Goal: Task Accomplishment & Management: Manage account settings

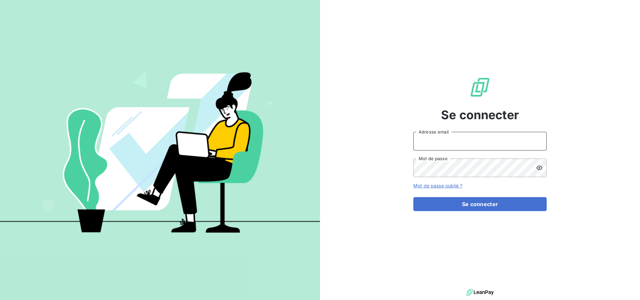
click at [488, 141] on input "Adresse email" at bounding box center [479, 141] width 133 height 19
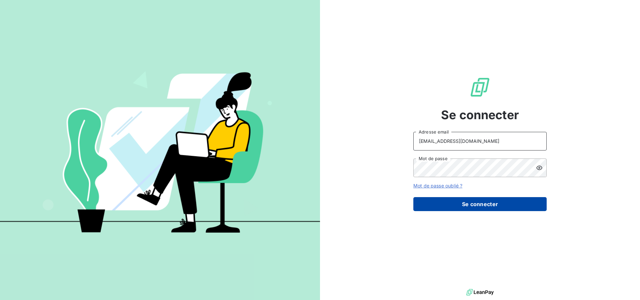
type input "[EMAIL_ADDRESS][DOMAIN_NAME]"
click at [475, 202] on button "Se connecter" at bounding box center [479, 204] width 133 height 14
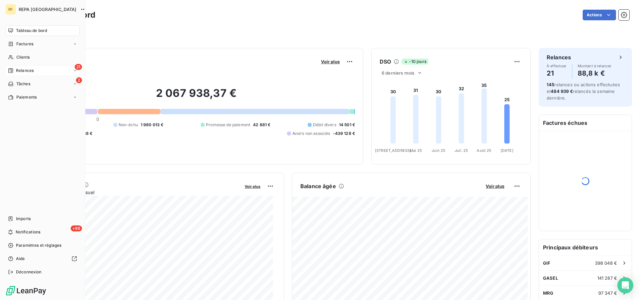
click at [22, 70] on span "Relances" at bounding box center [25, 71] width 18 height 6
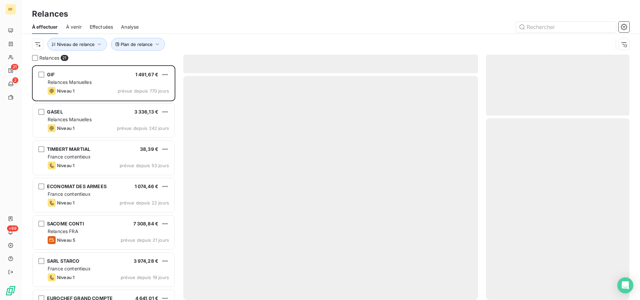
scroll to position [229, 138]
click at [626, 45] on icon "button" at bounding box center [624, 44] width 7 height 7
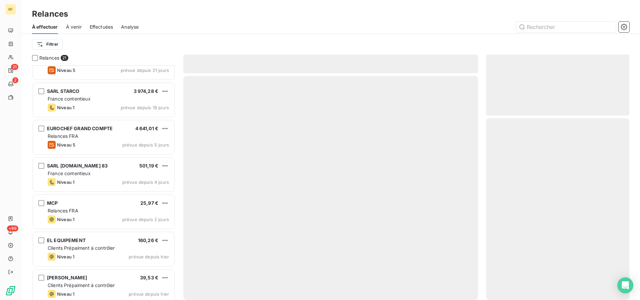
scroll to position [0, 0]
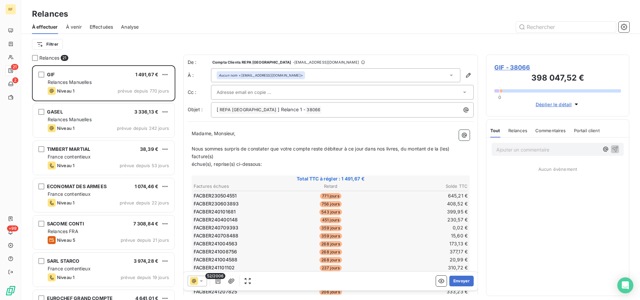
click at [108, 27] on span "Effectuées" at bounding box center [102, 27] width 24 height 7
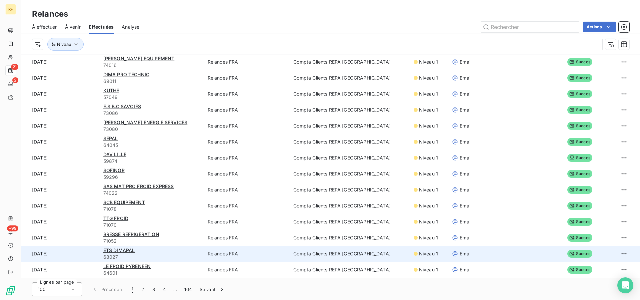
scroll to position [23, 0]
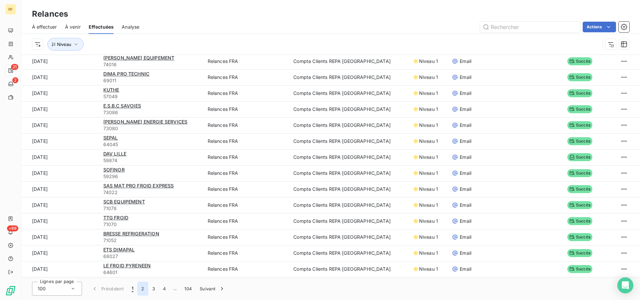
click at [143, 289] on button "2" at bounding box center [142, 289] width 11 height 14
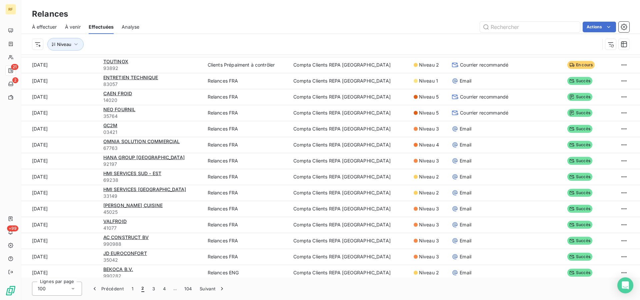
scroll to position [1368, 0]
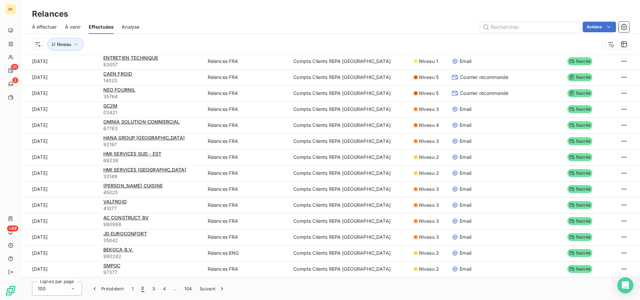
click at [53, 27] on span "À effectuer" at bounding box center [44, 27] width 25 height 7
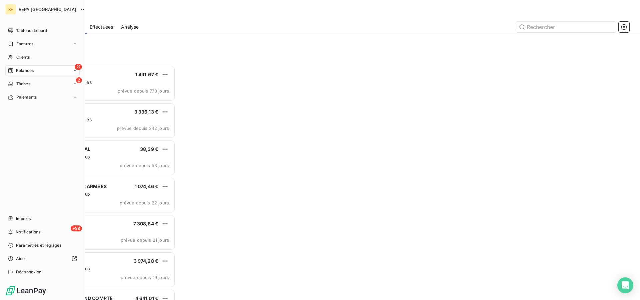
scroll to position [229, 138]
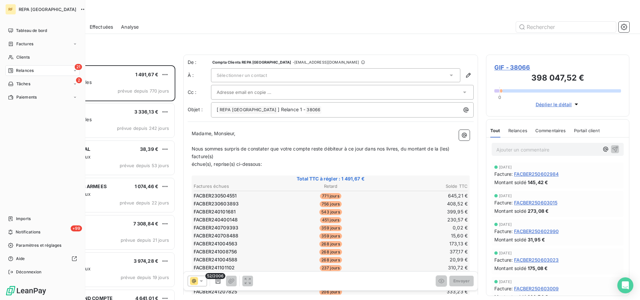
click at [18, 68] on span "Relances" at bounding box center [25, 71] width 18 height 6
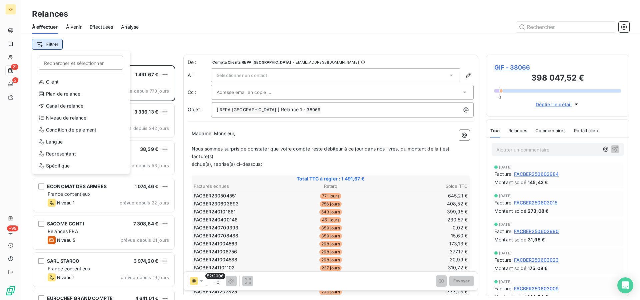
click at [51, 46] on html "RF 21 2 +99 Relances À effectuer À venir Effectuées Analyse Filtrer Rechercher …" at bounding box center [320, 150] width 640 height 300
click at [69, 95] on div "Plan de relance" at bounding box center [81, 94] width 92 height 11
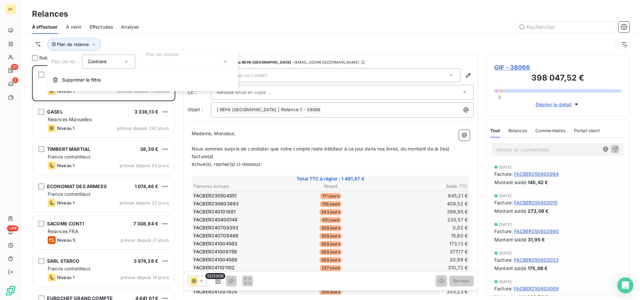
click at [214, 67] on div at bounding box center [186, 62] width 96 height 14
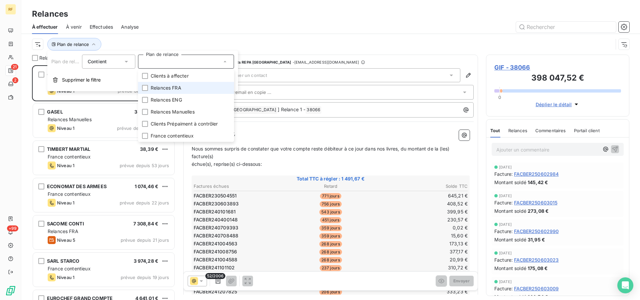
click at [199, 91] on li "Relances FRA" at bounding box center [186, 88] width 96 height 12
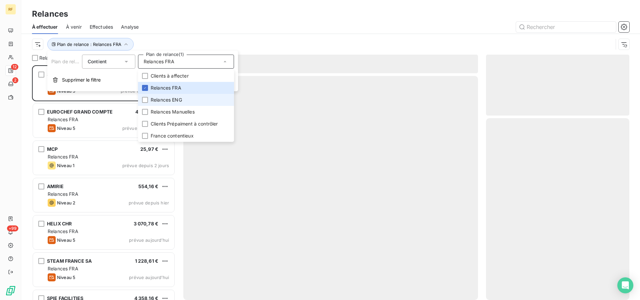
scroll to position [229, 138]
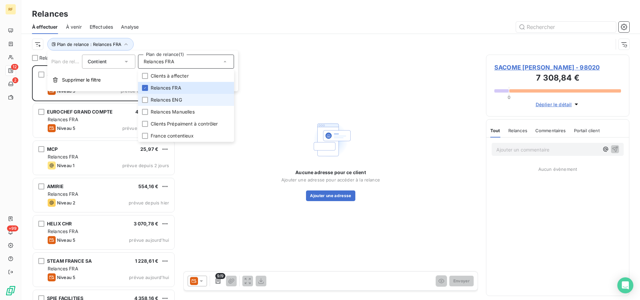
click at [183, 98] on li "Relances ENG" at bounding box center [186, 100] width 96 height 12
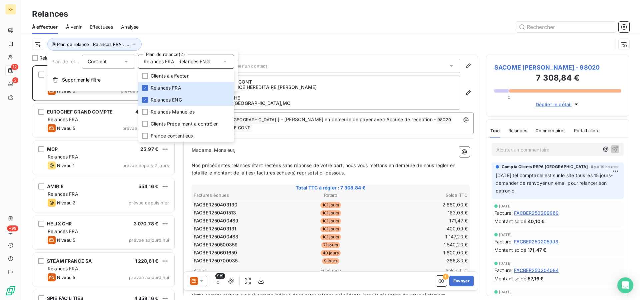
click at [249, 25] on div at bounding box center [388, 27] width 483 height 11
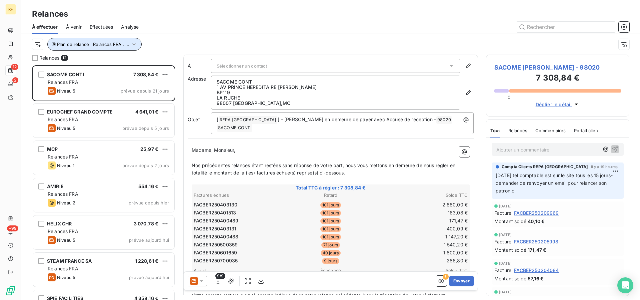
click at [83, 42] on span "Plan de relance : Relances FRA , ..." at bounding box center [93, 44] width 72 height 5
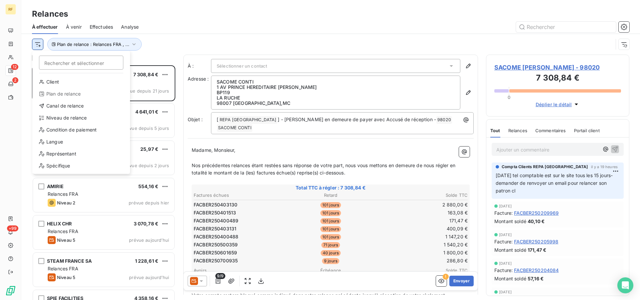
click at [37, 42] on html "RF 12 2 +99 Relances À effectuer À venir Effectuées Analyse Rechercher et sélec…" at bounding box center [320, 150] width 640 height 300
click at [82, 121] on div "Niveau de relance" at bounding box center [81, 118] width 92 height 11
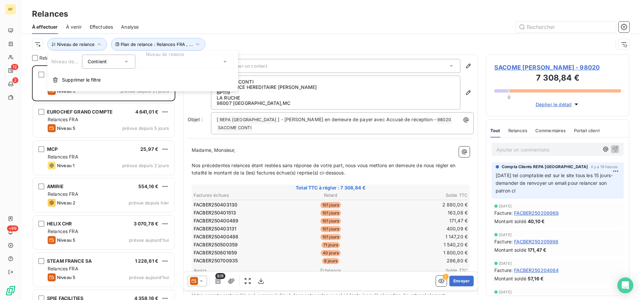
click at [208, 64] on div at bounding box center [186, 62] width 96 height 14
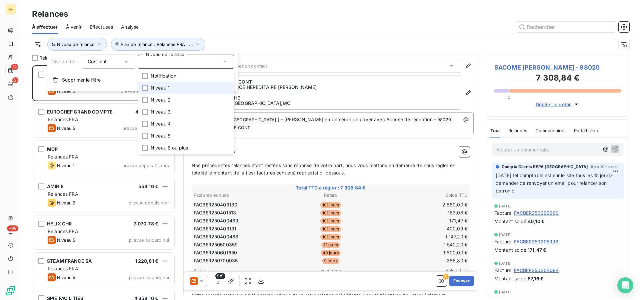
click at [164, 88] on span "Niveau 1" at bounding box center [160, 88] width 19 height 7
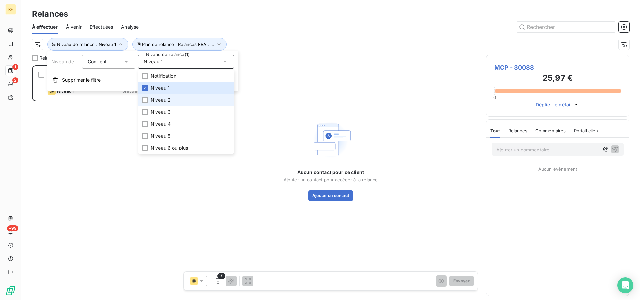
scroll to position [229, 138]
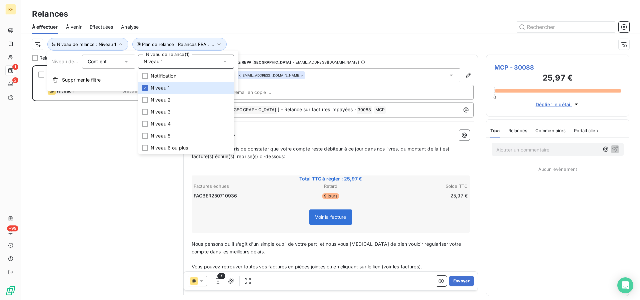
click at [276, 34] on div "Plan de relance : Relances FRA , ... Niveau de relance : Niveau 1" at bounding box center [331, 44] width 598 height 21
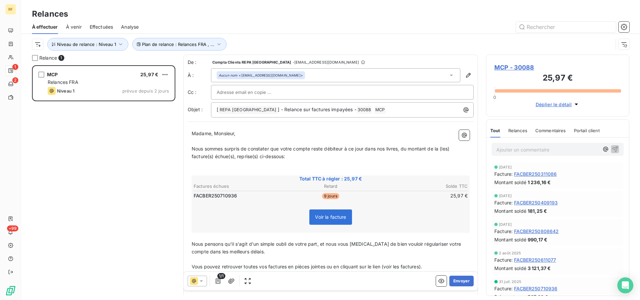
click at [402, 173] on p "﻿" at bounding box center [331, 172] width 278 height 8
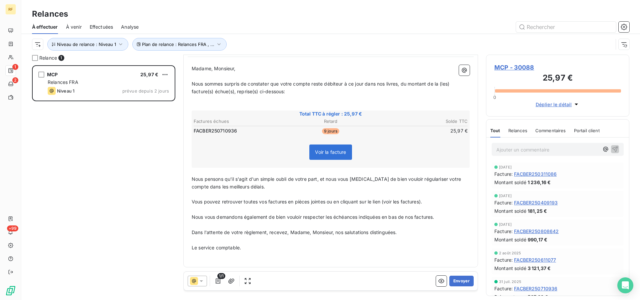
scroll to position [0, 0]
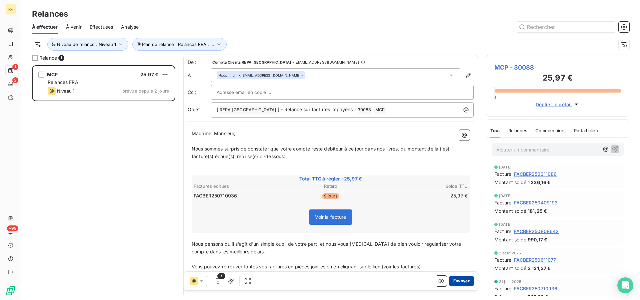
click at [461, 281] on button "Envoyer" at bounding box center [461, 281] width 24 height 11
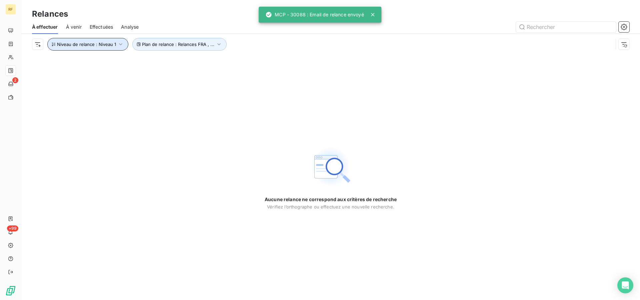
click at [93, 43] on span "Niveau de relance : Niveau 1" at bounding box center [86, 44] width 59 height 5
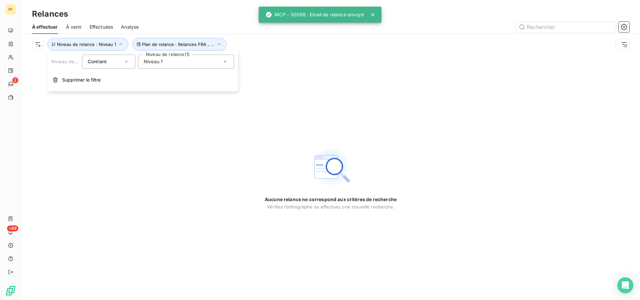
click at [188, 58] on div "Niveau 1" at bounding box center [186, 62] width 96 height 14
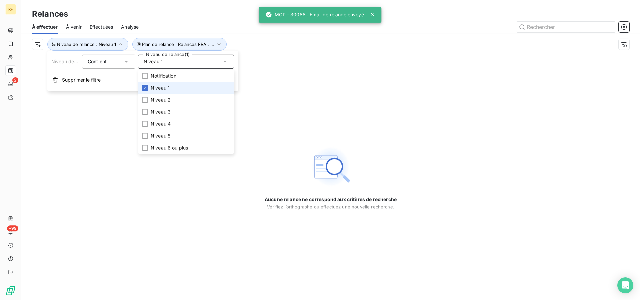
click at [158, 88] on span "Niveau 1" at bounding box center [160, 88] width 19 height 7
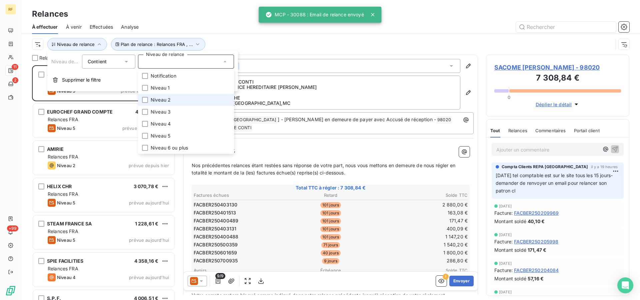
scroll to position [229, 138]
click at [157, 98] on span "Niveau 2" at bounding box center [161, 100] width 20 height 7
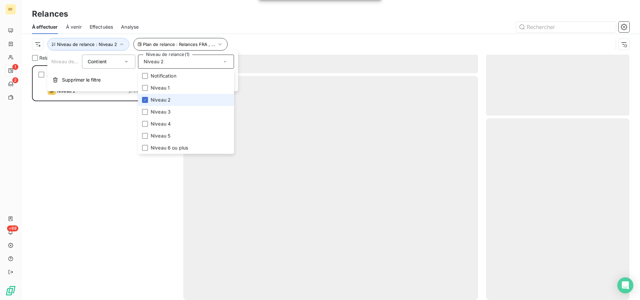
scroll to position [229, 138]
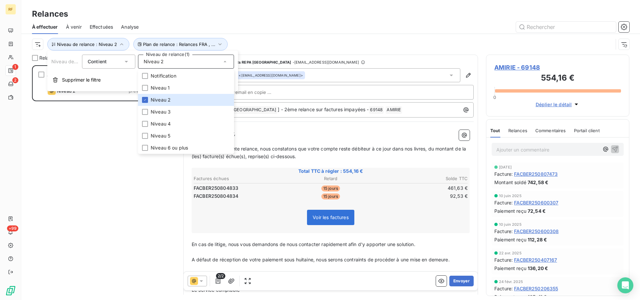
click at [258, 17] on div "Relances" at bounding box center [330, 14] width 619 height 12
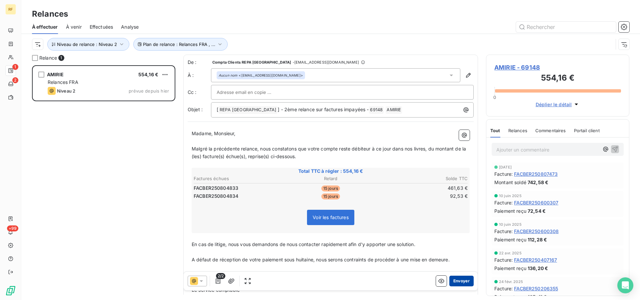
click at [456, 281] on button "Envoyer" at bounding box center [461, 281] width 24 height 11
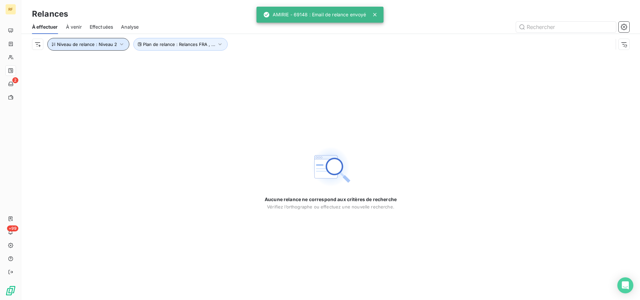
click at [109, 42] on span "Niveau de relance : Niveau 2" at bounding box center [87, 44] width 60 height 5
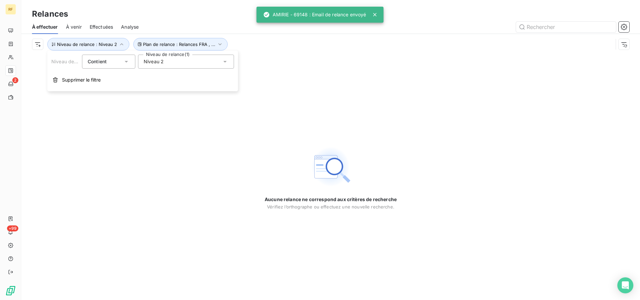
click at [210, 64] on div "Niveau 2" at bounding box center [186, 62] width 96 height 14
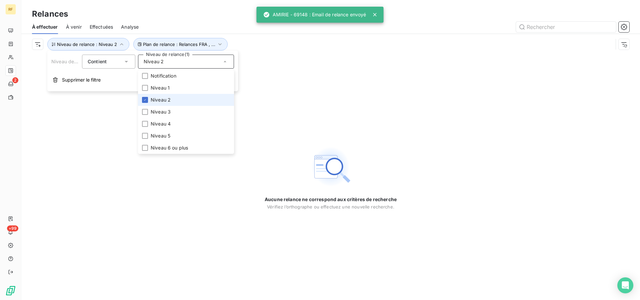
click at [179, 99] on li "Niveau 2" at bounding box center [186, 100] width 96 height 12
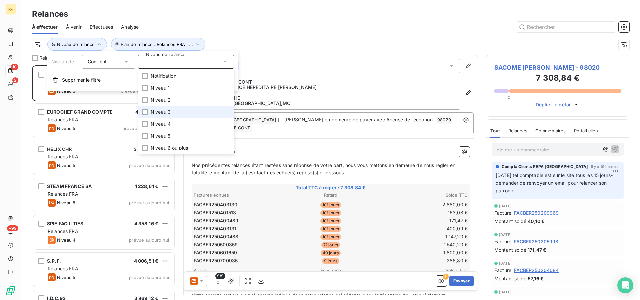
scroll to position [229, 138]
click at [168, 112] on span "Niveau 3" at bounding box center [161, 112] width 20 height 7
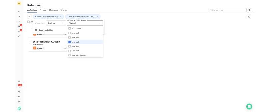
scroll to position [229, 138]
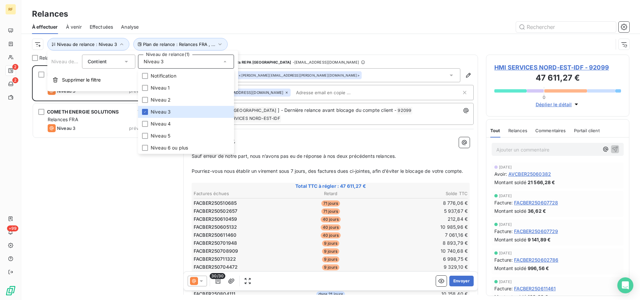
click at [322, 16] on div "Relances" at bounding box center [330, 14] width 619 height 12
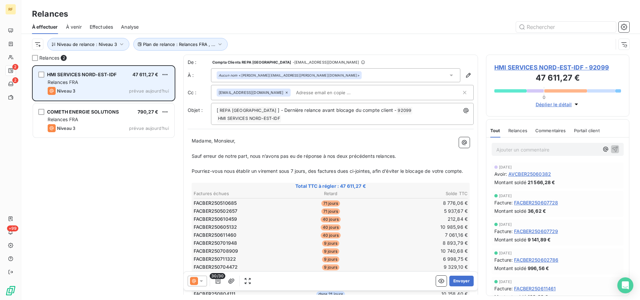
click at [79, 85] on div "Relances FRA" at bounding box center [108, 82] width 121 height 7
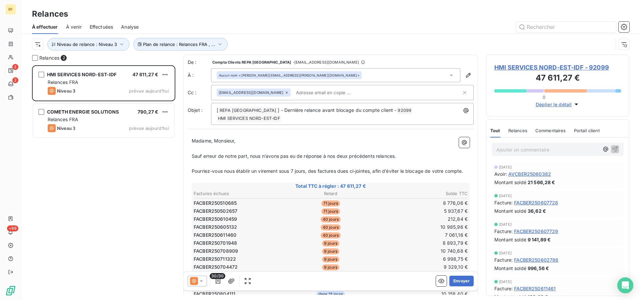
click at [203, 279] on icon at bounding box center [201, 281] width 7 height 7
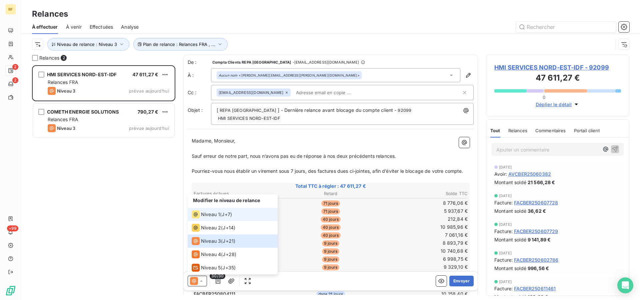
click at [210, 212] on span "Niveau 1" at bounding box center [210, 214] width 19 height 7
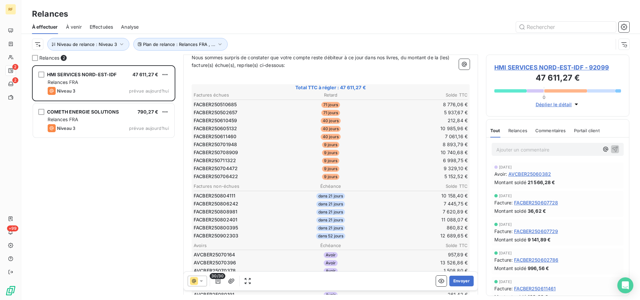
scroll to position [102, 0]
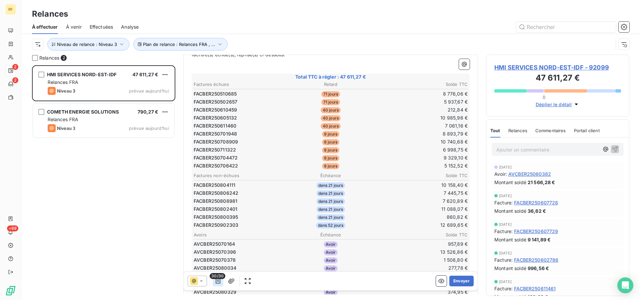
click at [221, 282] on button "button" at bounding box center [218, 281] width 11 height 11
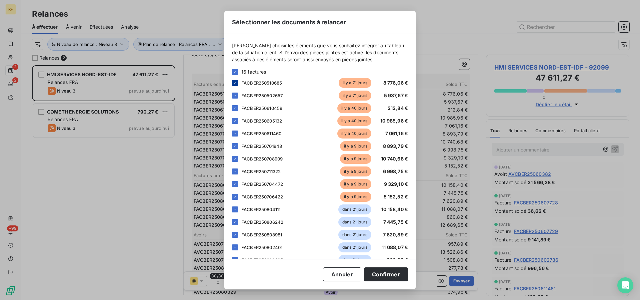
click at [237, 84] on icon at bounding box center [235, 83] width 4 height 4
click at [235, 107] on icon at bounding box center [235, 108] width 4 height 4
click at [237, 121] on icon at bounding box center [235, 121] width 4 height 4
click at [234, 146] on icon at bounding box center [235, 146] width 4 height 4
click at [236, 158] on icon at bounding box center [235, 159] width 4 height 4
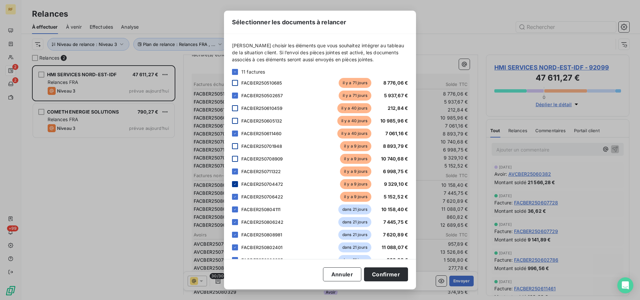
click at [237, 184] on div at bounding box center [235, 184] width 6 height 6
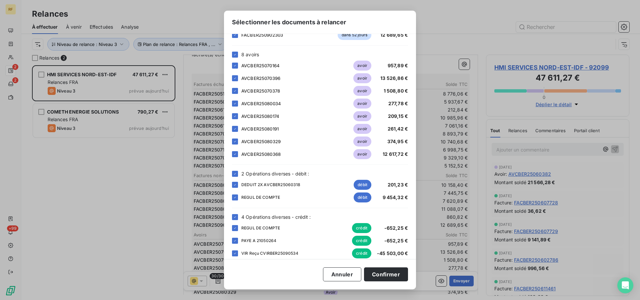
scroll to position [258, 0]
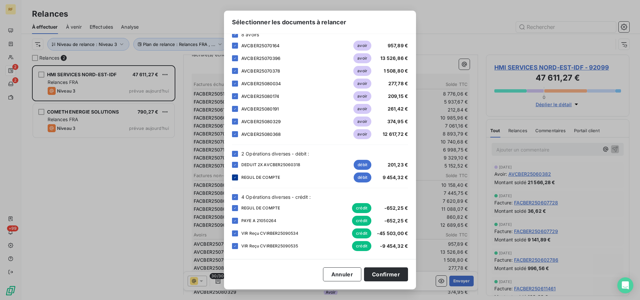
click at [236, 177] on icon at bounding box center [235, 178] width 4 height 4
click at [235, 165] on icon at bounding box center [235, 164] width 2 height 1
click at [379, 272] on button "Confirmer" at bounding box center [386, 275] width 44 height 14
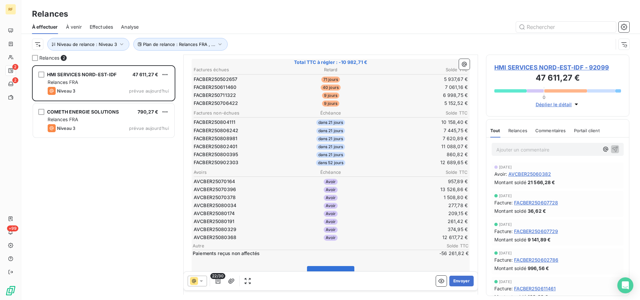
scroll to position [102, 0]
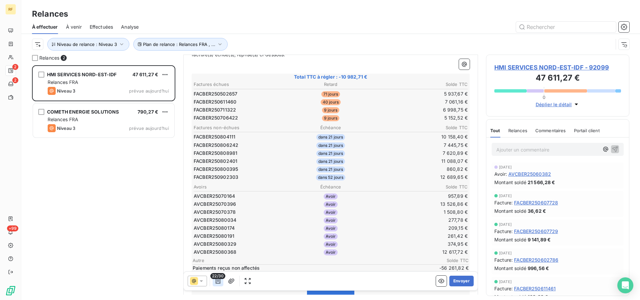
click at [218, 282] on icon "button" at bounding box center [218, 281] width 5 height 5
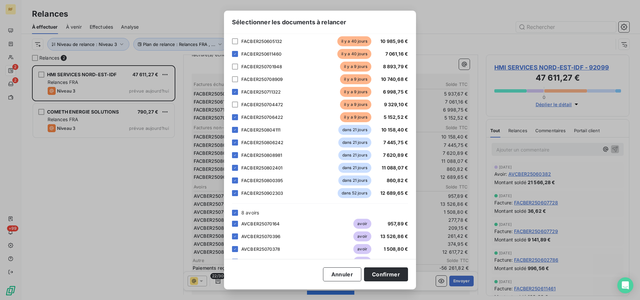
scroll to position [204, 0]
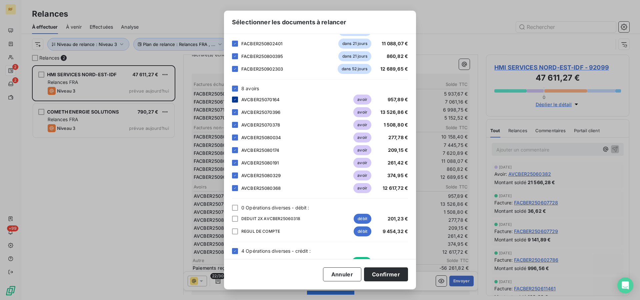
click at [235, 102] on div at bounding box center [235, 100] width 6 height 6
click at [236, 125] on icon at bounding box center [235, 125] width 4 height 4
click at [235, 150] on icon at bounding box center [235, 150] width 4 height 4
click at [237, 163] on div at bounding box center [235, 163] width 6 height 6
click at [383, 274] on button "Confirmer" at bounding box center [386, 275] width 44 height 14
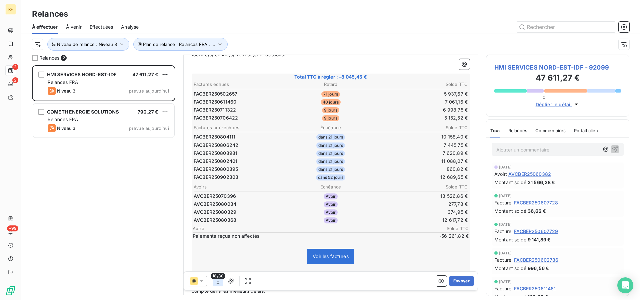
click at [220, 281] on icon "button" at bounding box center [218, 281] width 7 height 7
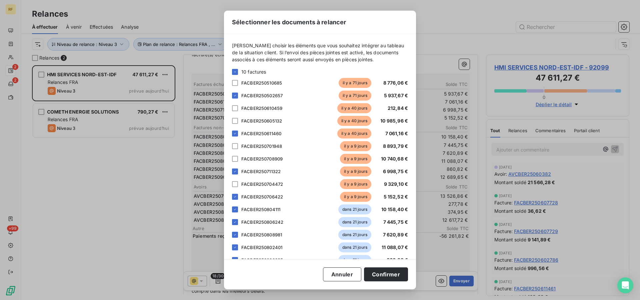
scroll to position [258, 0]
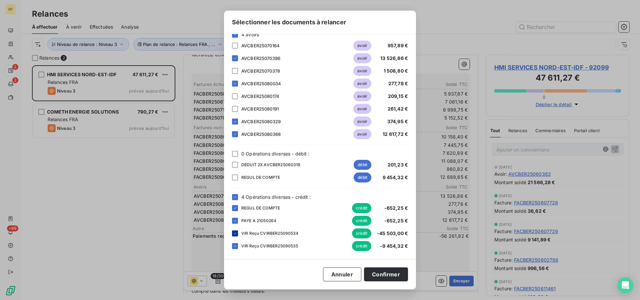
click at [235, 234] on icon at bounding box center [235, 233] width 2 height 1
click at [233, 246] on icon at bounding box center [235, 246] width 4 height 4
click at [395, 275] on button "Confirmer" at bounding box center [386, 275] width 44 height 14
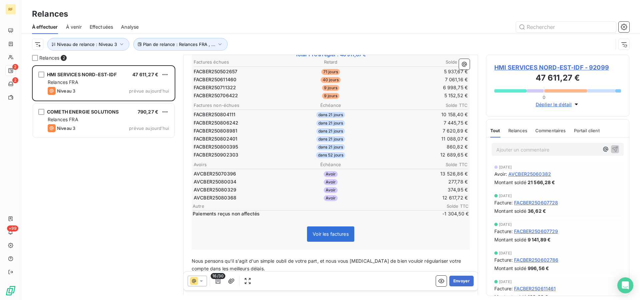
scroll to position [136, 0]
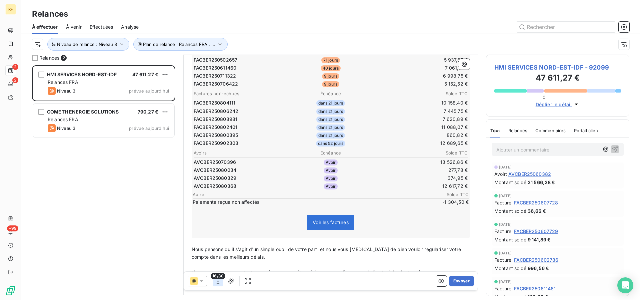
click at [216, 282] on icon "button" at bounding box center [218, 281] width 7 height 7
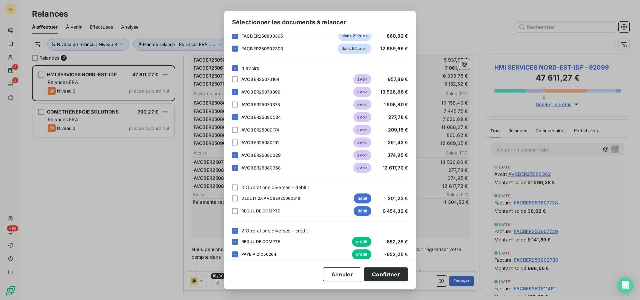
scroll to position [238, 0]
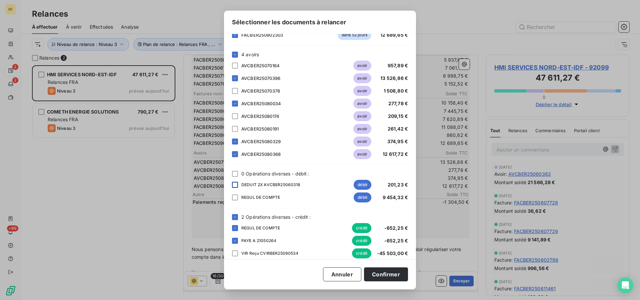
click at [235, 186] on div at bounding box center [235, 185] width 6 height 6
click at [394, 272] on button "Confirmer" at bounding box center [386, 275] width 44 height 14
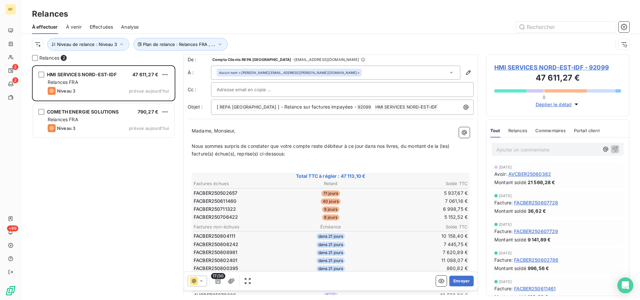
scroll to position [0, 0]
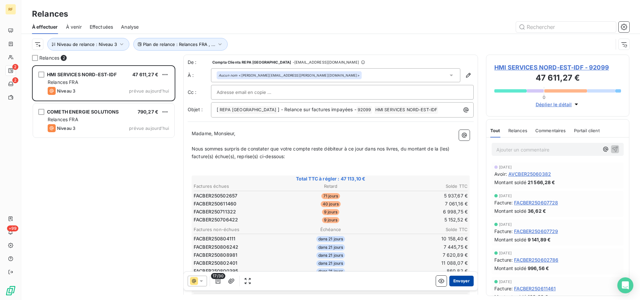
click at [458, 279] on button "Envoyer" at bounding box center [461, 281] width 24 height 11
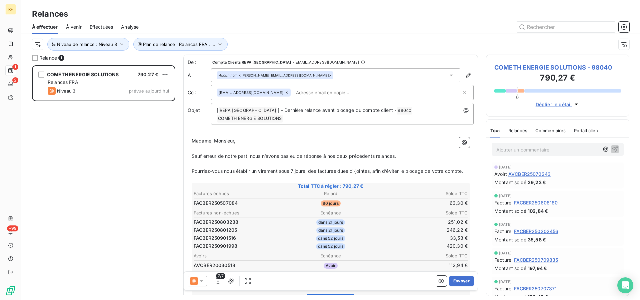
click at [543, 129] on span "Commentaires" at bounding box center [551, 130] width 31 height 5
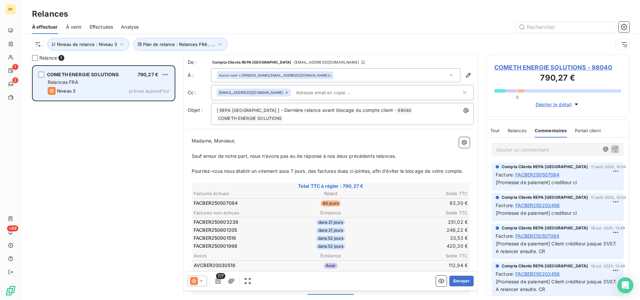
click at [127, 91] on div "Niveau 3 prévue aujourd’hui" at bounding box center [108, 91] width 121 height 8
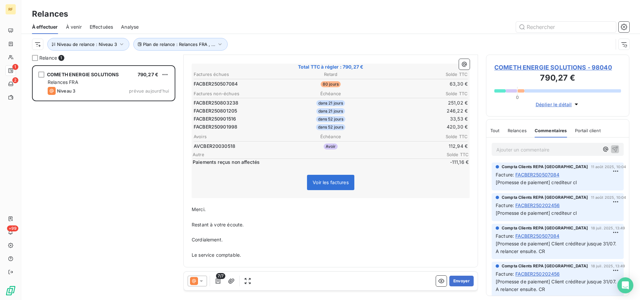
scroll to position [93, 0]
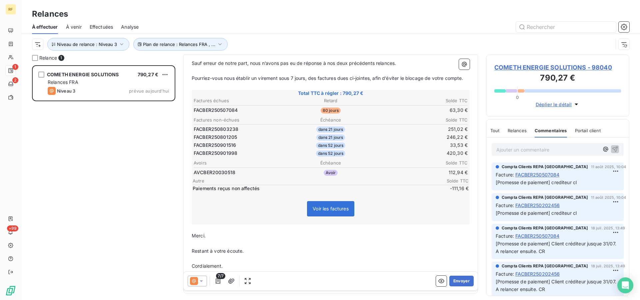
click at [506, 67] on span "COMETH ENERGIE SOLUTIONS - 98040" at bounding box center [558, 67] width 127 height 9
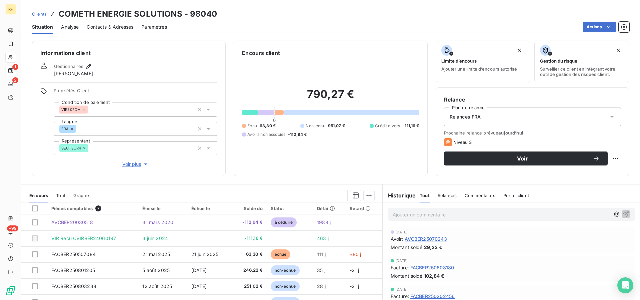
click at [31, 210] on th at bounding box center [34, 209] width 26 height 12
click at [34, 211] on div at bounding box center [35, 209] width 6 height 6
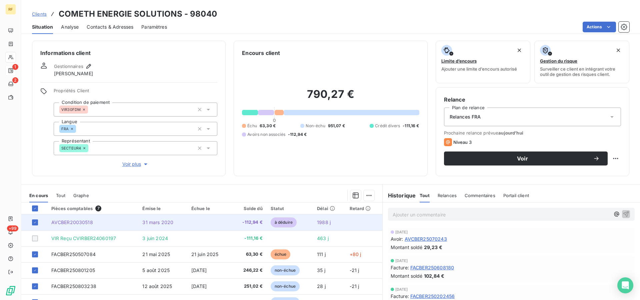
scroll to position [51, 0]
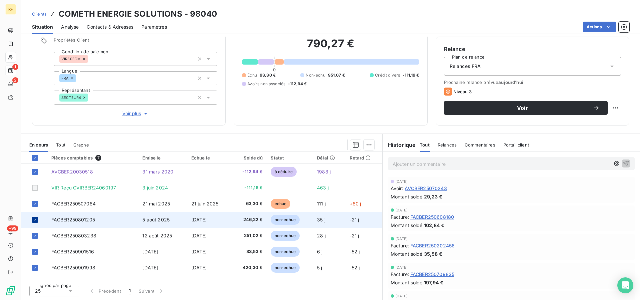
click at [35, 220] on icon at bounding box center [35, 220] width 4 height 4
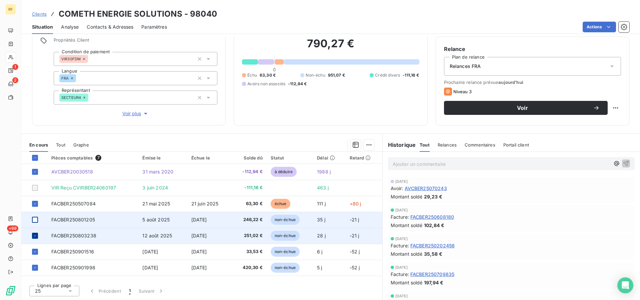
click at [35, 234] on icon at bounding box center [35, 236] width 4 height 4
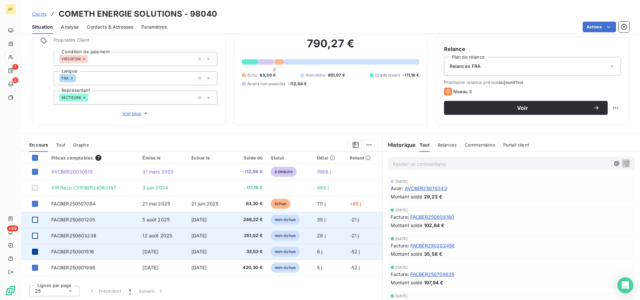
click at [34, 251] on icon at bounding box center [35, 252] width 4 height 4
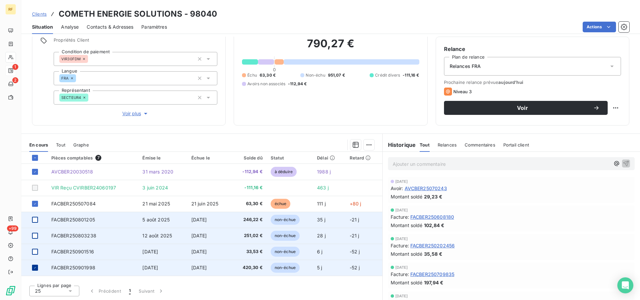
click at [35, 267] on icon at bounding box center [35, 268] width 4 height 4
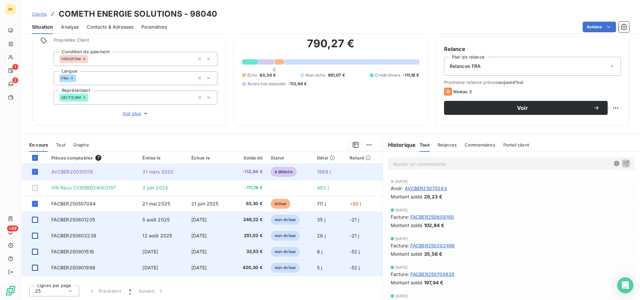
scroll to position [0, 0]
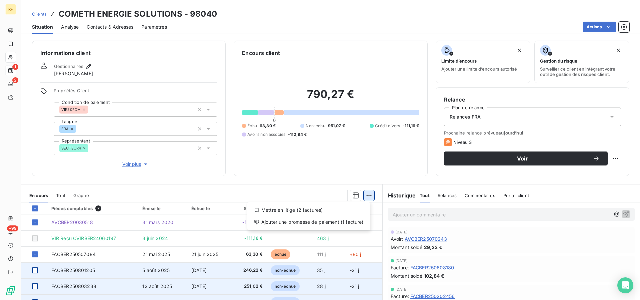
click at [370, 195] on html "RF 1 2 +99 Clients COMETH ENERGIE SOLUTIONS - 98040 Situation Analyse Contacts …" at bounding box center [320, 150] width 640 height 300
click at [291, 221] on div "Ajouter une promesse de paiement (1 facture)" at bounding box center [309, 222] width 118 height 11
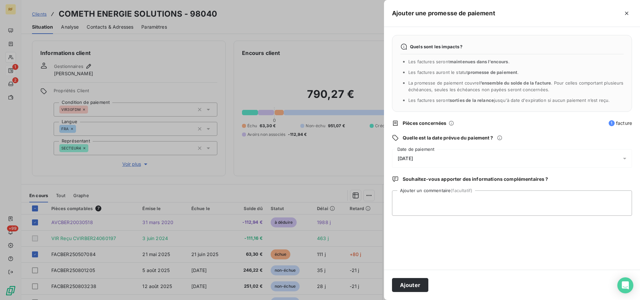
click at [413, 161] on span "[DATE]" at bounding box center [405, 158] width 15 height 5
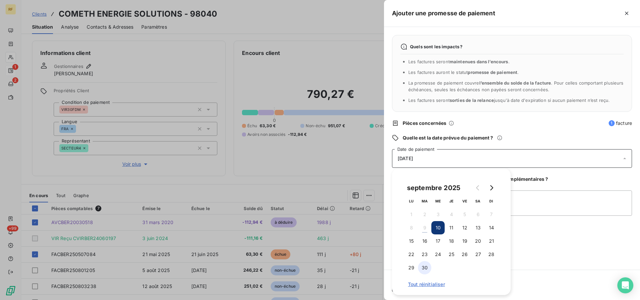
click at [423, 267] on button "30" at bounding box center [424, 267] width 13 height 13
click at [533, 206] on textarea "Ajouter un commentaire (facultatif)" at bounding box center [512, 203] width 240 height 25
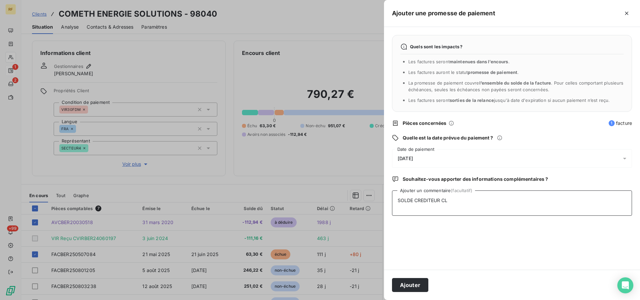
type textarea "SOLDE CREDITEUR CL"
click at [401, 275] on div "Ajouter" at bounding box center [512, 285] width 256 height 30
click at [398, 282] on button "Ajouter" at bounding box center [410, 285] width 36 height 14
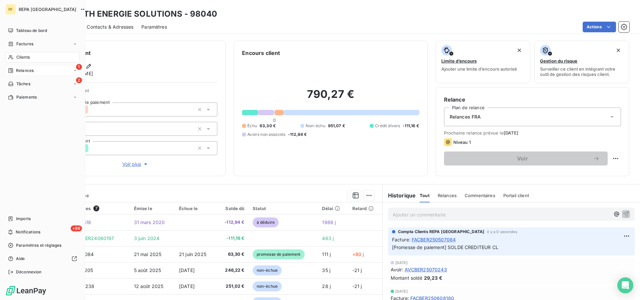
click at [19, 72] on span "Relances" at bounding box center [25, 71] width 18 height 6
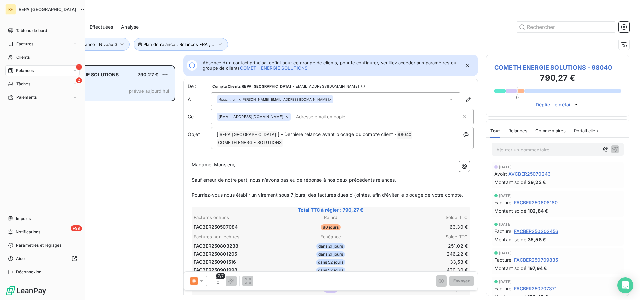
scroll to position [229, 138]
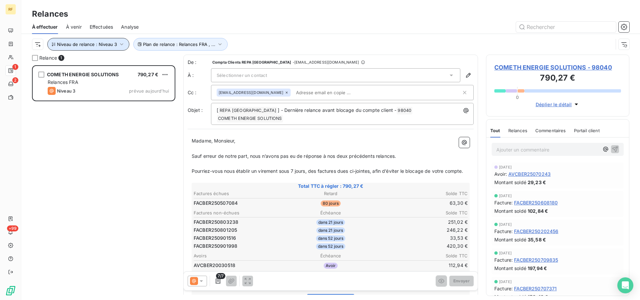
click at [79, 42] on span "Niveau de relance : Niveau 3" at bounding box center [87, 44] width 60 height 5
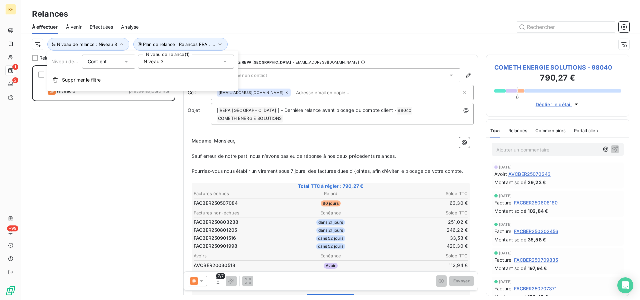
click at [169, 65] on div "Niveau 3" at bounding box center [186, 62] width 96 height 14
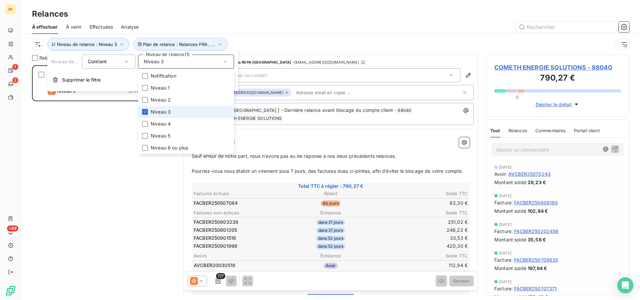
click at [161, 115] on span "Niveau 3" at bounding box center [161, 112] width 20 height 7
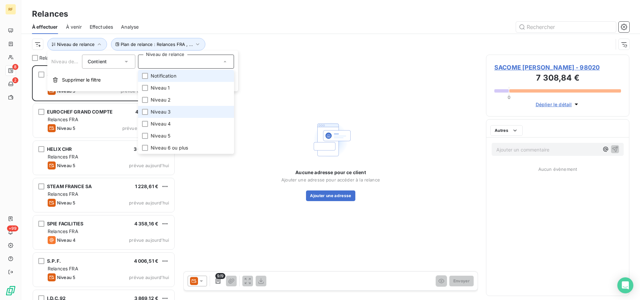
scroll to position [229, 138]
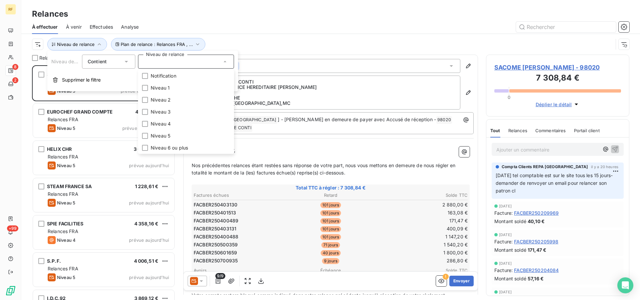
click at [272, 44] on div "Plan de relance : Relances FRA , ... Niveau de relance" at bounding box center [322, 44] width 581 height 13
